Goal: Entertainment & Leisure: Consume media (video, audio)

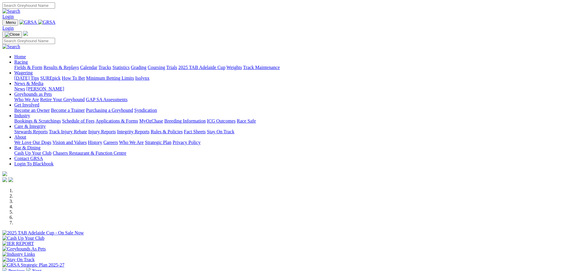
click at [28, 60] on link "Racing" at bounding box center [20, 62] width 13 height 5
click at [97, 65] on link "Calendar" at bounding box center [88, 67] width 17 height 5
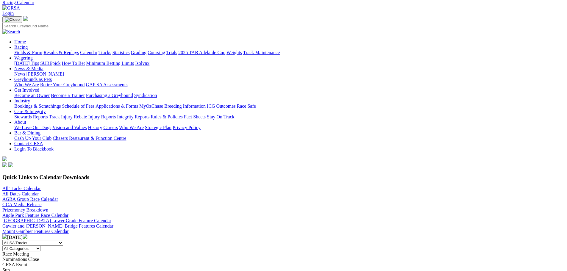
scroll to position [179, 0]
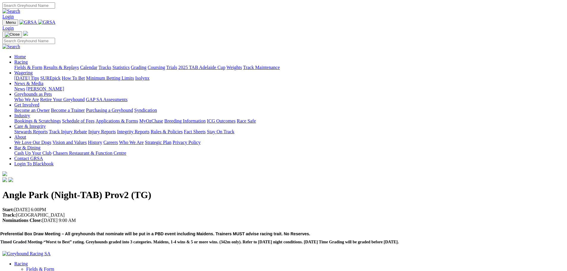
click at [28, 60] on link "Racing" at bounding box center [20, 62] width 13 height 5
click at [79, 65] on link "Results & Replays" at bounding box center [60, 67] width 35 height 5
